Goal: Information Seeking & Learning: Learn about a topic

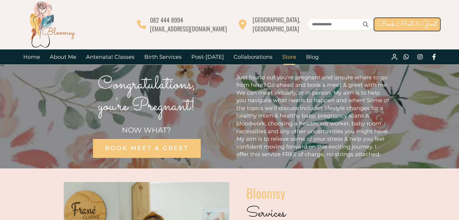
click at [288, 57] on link "Store" at bounding box center [289, 56] width 24 height 15
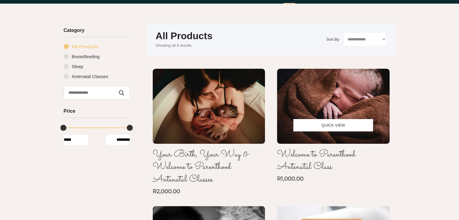
scroll to position [60, 0]
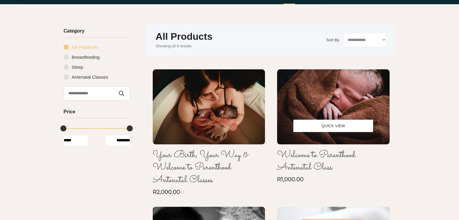
click at [354, 102] on img at bounding box center [333, 106] width 113 height 75
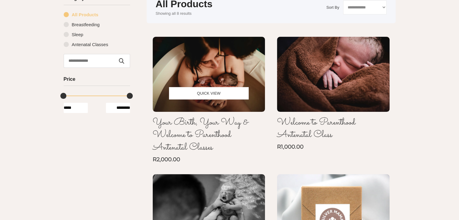
scroll to position [151, 0]
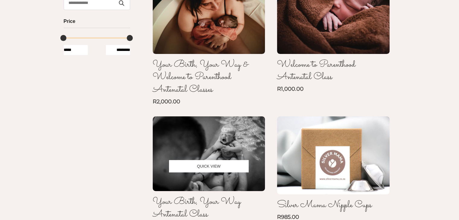
click at [214, 158] on img at bounding box center [209, 153] width 113 height 75
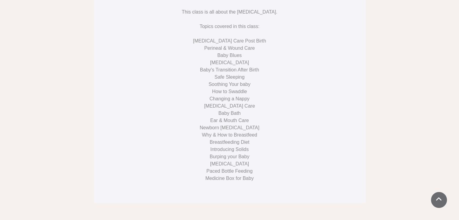
scroll to position [392, 0]
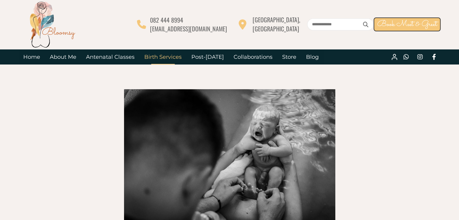
click at [177, 53] on link "Birth Services" at bounding box center [162, 56] width 47 height 15
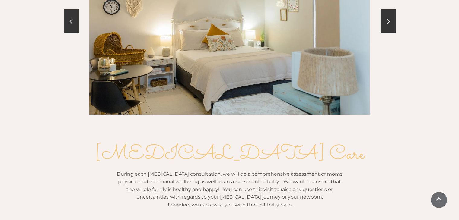
scroll to position [664, 0]
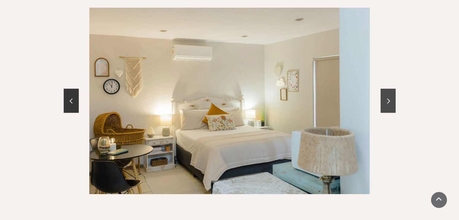
click at [384, 89] on link at bounding box center [387, 101] width 15 height 24
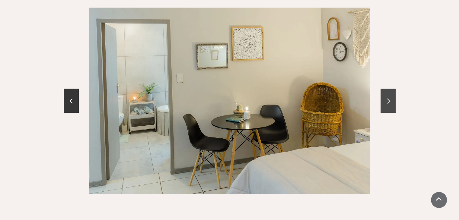
click at [384, 89] on link at bounding box center [387, 101] width 15 height 24
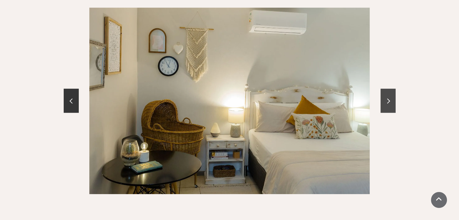
click at [384, 89] on link at bounding box center [387, 101] width 15 height 24
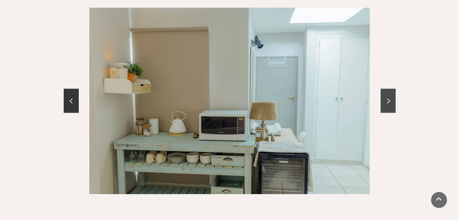
click at [384, 89] on link at bounding box center [387, 101] width 15 height 24
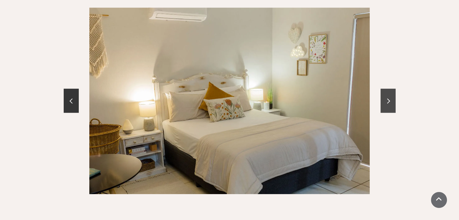
click at [384, 89] on link at bounding box center [387, 101] width 15 height 24
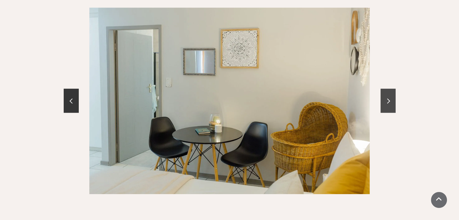
click at [384, 89] on link at bounding box center [387, 101] width 15 height 24
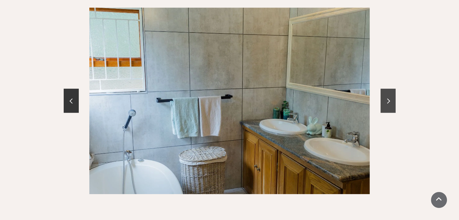
click at [384, 89] on link at bounding box center [387, 101] width 15 height 24
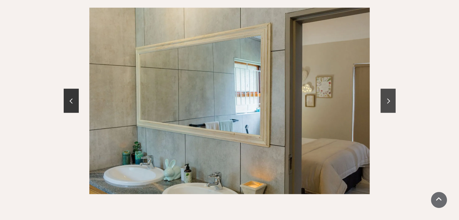
click at [384, 89] on link at bounding box center [387, 101] width 15 height 24
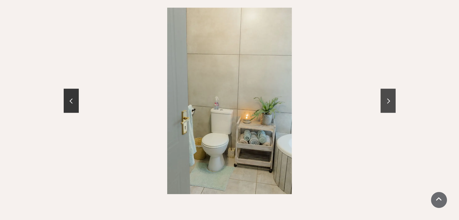
click at [384, 89] on link at bounding box center [387, 101] width 15 height 24
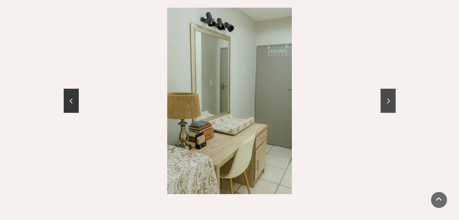
click at [384, 89] on link at bounding box center [387, 101] width 15 height 24
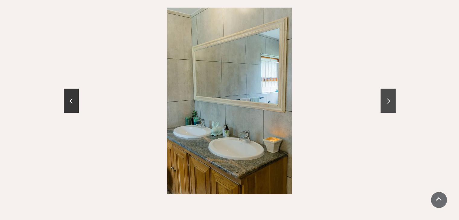
click at [384, 89] on link at bounding box center [387, 101] width 15 height 24
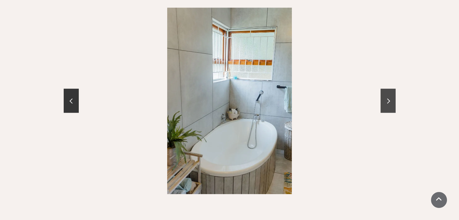
click at [384, 89] on link at bounding box center [387, 101] width 15 height 24
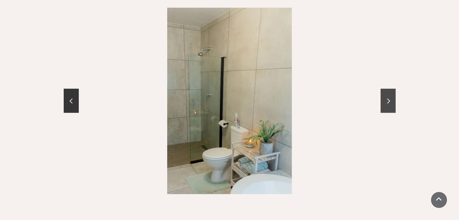
click at [384, 89] on link at bounding box center [387, 101] width 15 height 24
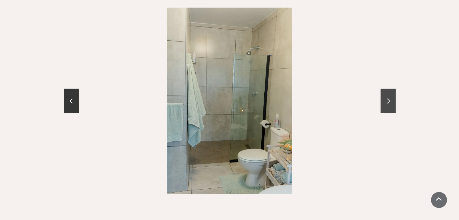
click at [384, 89] on link at bounding box center [387, 101] width 15 height 24
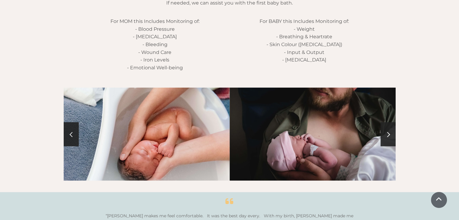
scroll to position [935, 0]
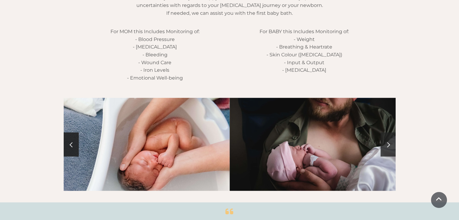
click at [387, 142] on span at bounding box center [387, 144] width 5 height 5
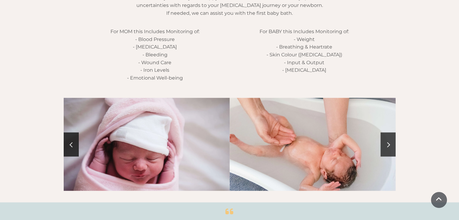
click at [387, 142] on span at bounding box center [387, 144] width 5 height 5
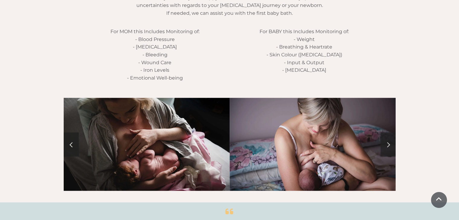
click at [387, 142] on span at bounding box center [387, 144] width 5 height 5
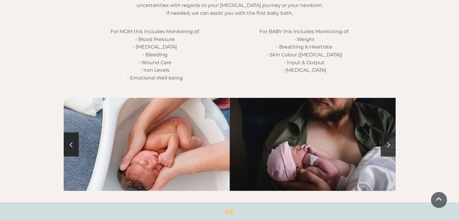
click at [387, 142] on span at bounding box center [387, 144] width 5 height 5
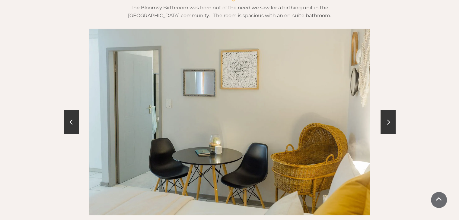
scroll to position [694, 0]
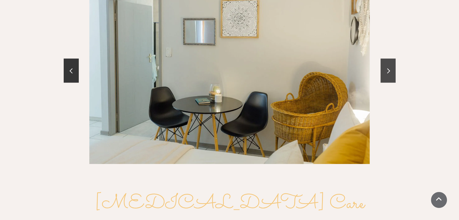
click at [384, 61] on link at bounding box center [387, 71] width 15 height 24
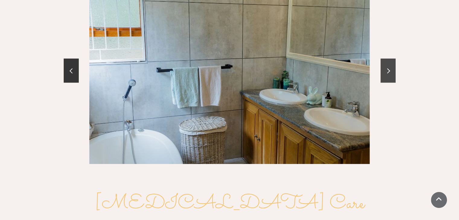
click at [384, 61] on link at bounding box center [387, 71] width 15 height 24
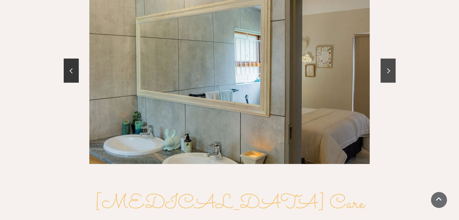
click at [384, 61] on link at bounding box center [387, 71] width 15 height 24
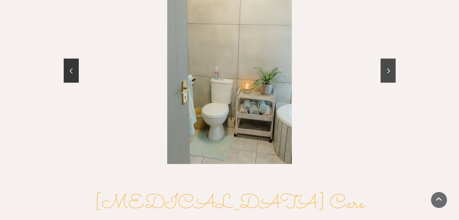
click at [384, 61] on link at bounding box center [387, 71] width 15 height 24
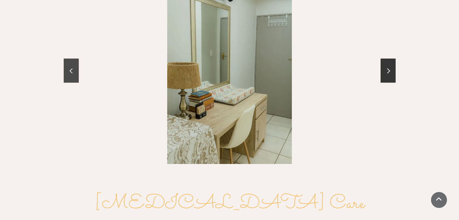
click at [77, 65] on link at bounding box center [71, 71] width 15 height 24
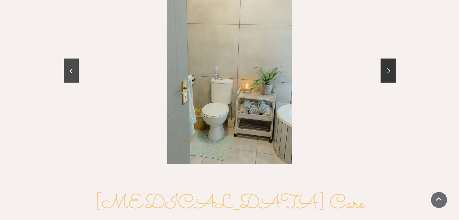
click at [77, 65] on link at bounding box center [71, 71] width 15 height 24
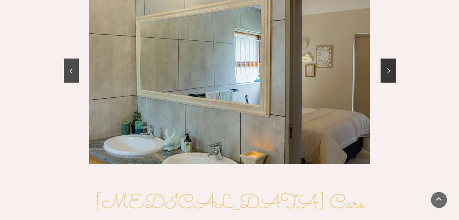
click at [77, 65] on link at bounding box center [71, 71] width 15 height 24
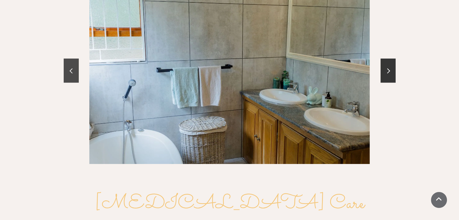
click at [77, 65] on link at bounding box center [71, 71] width 15 height 24
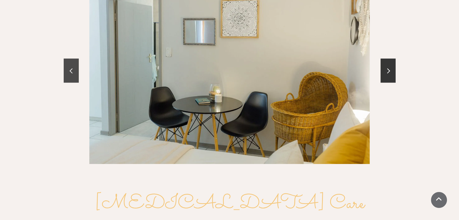
click at [77, 65] on link at bounding box center [71, 71] width 15 height 24
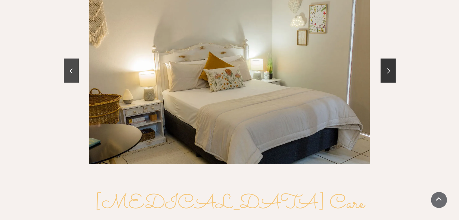
click at [77, 65] on link at bounding box center [71, 71] width 15 height 24
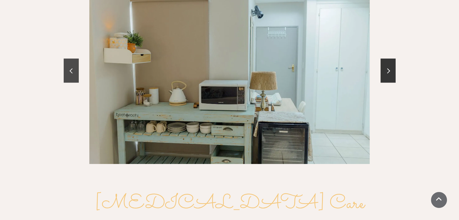
click at [77, 65] on link at bounding box center [71, 71] width 15 height 24
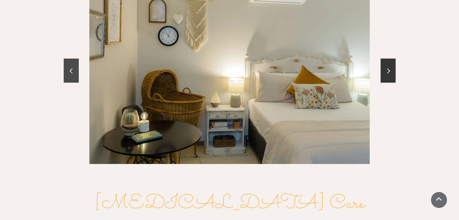
click at [77, 65] on link at bounding box center [71, 71] width 15 height 24
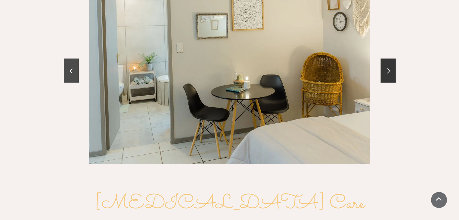
click at [77, 65] on link at bounding box center [71, 71] width 15 height 24
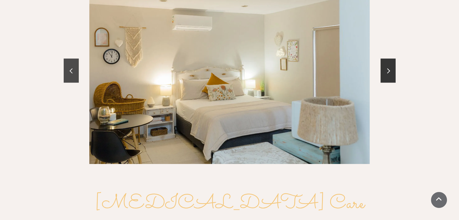
click at [77, 65] on link at bounding box center [71, 71] width 15 height 24
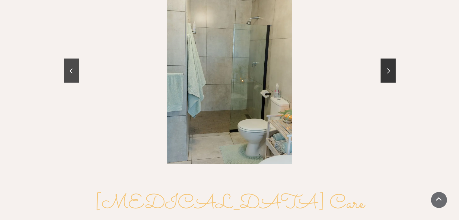
click at [69, 63] on link at bounding box center [71, 71] width 15 height 24
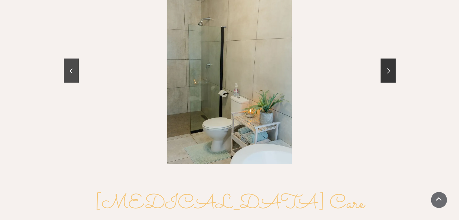
click at [69, 63] on link at bounding box center [71, 71] width 15 height 24
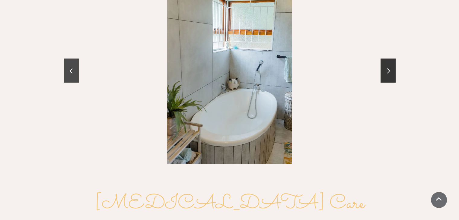
click at [69, 63] on link at bounding box center [71, 71] width 15 height 24
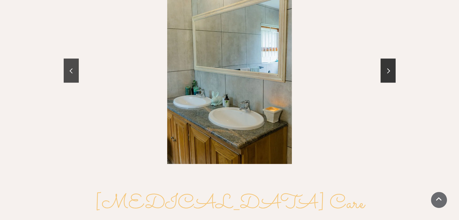
click at [69, 63] on link at bounding box center [71, 71] width 15 height 24
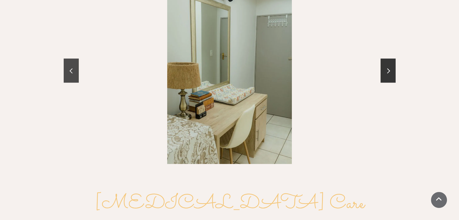
click at [69, 63] on link at bounding box center [71, 71] width 15 height 24
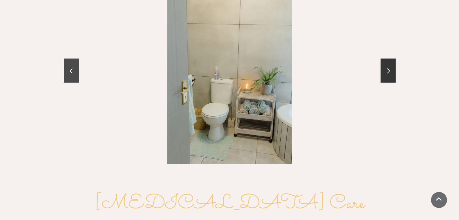
click at [69, 63] on link at bounding box center [71, 71] width 15 height 24
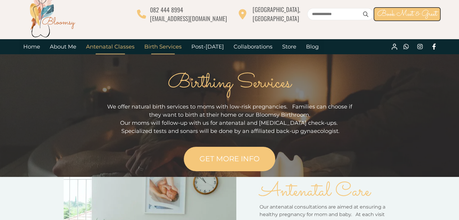
scroll to position [0, 0]
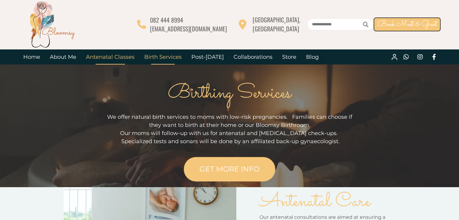
click at [116, 55] on link "Antenatal Classes" at bounding box center [110, 56] width 58 height 15
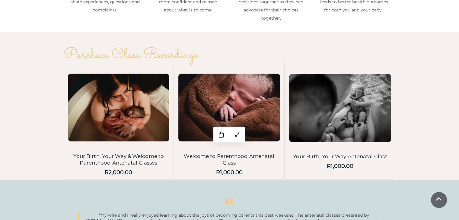
scroll to position [996, 0]
